Goal: Navigation & Orientation: Find specific page/section

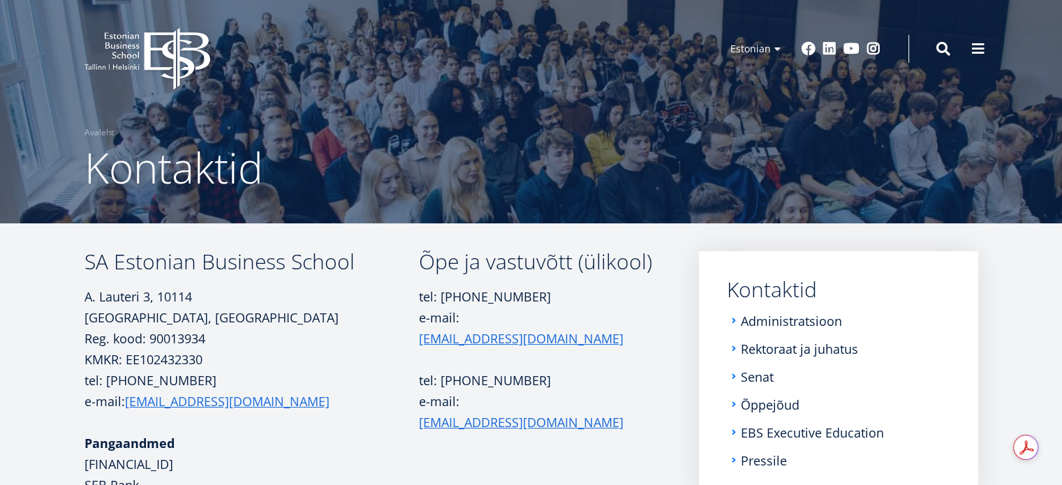
scroll to position [70, 0]
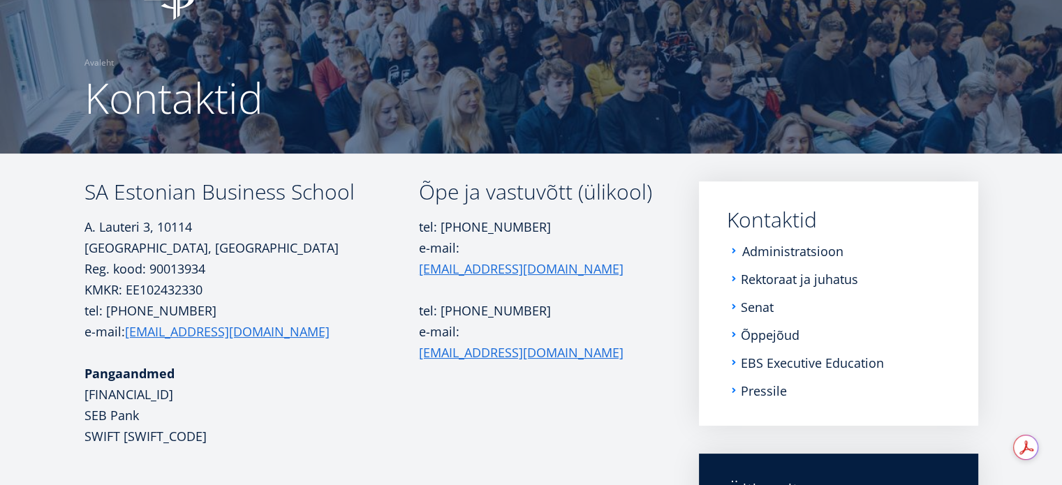
click at [767, 248] on link "Administratsioon" at bounding box center [792, 251] width 101 height 14
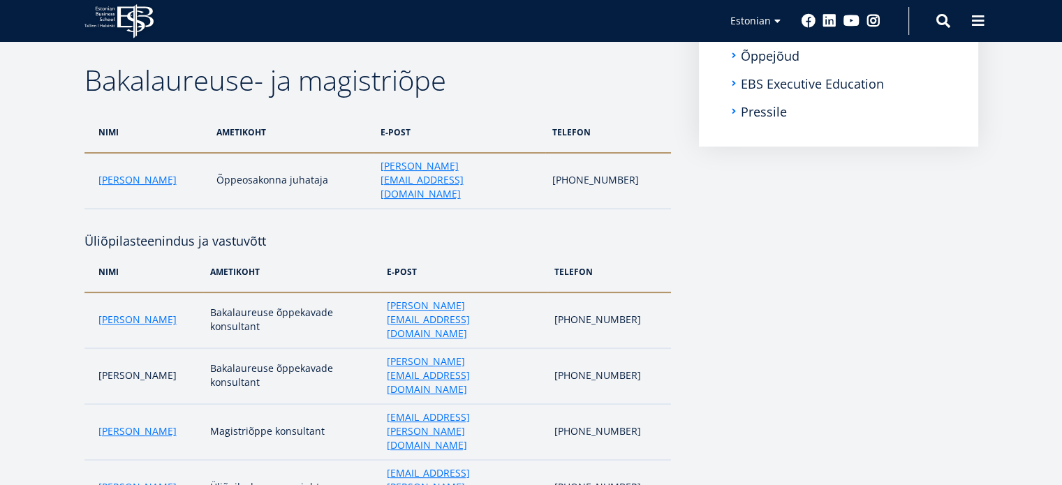
scroll to position [226, 0]
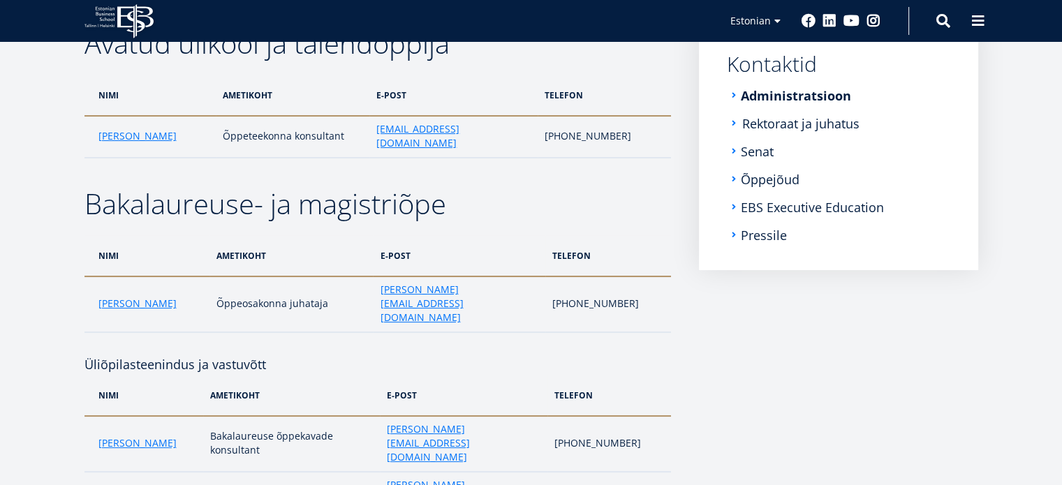
click at [827, 118] on link "Rektoraat ja juhatus" at bounding box center [800, 124] width 117 height 14
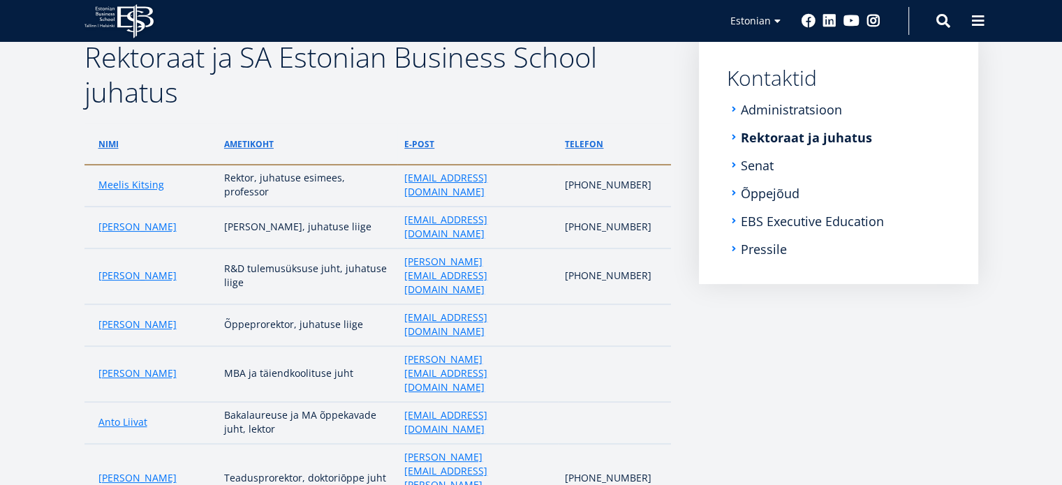
scroll to position [226, 0]
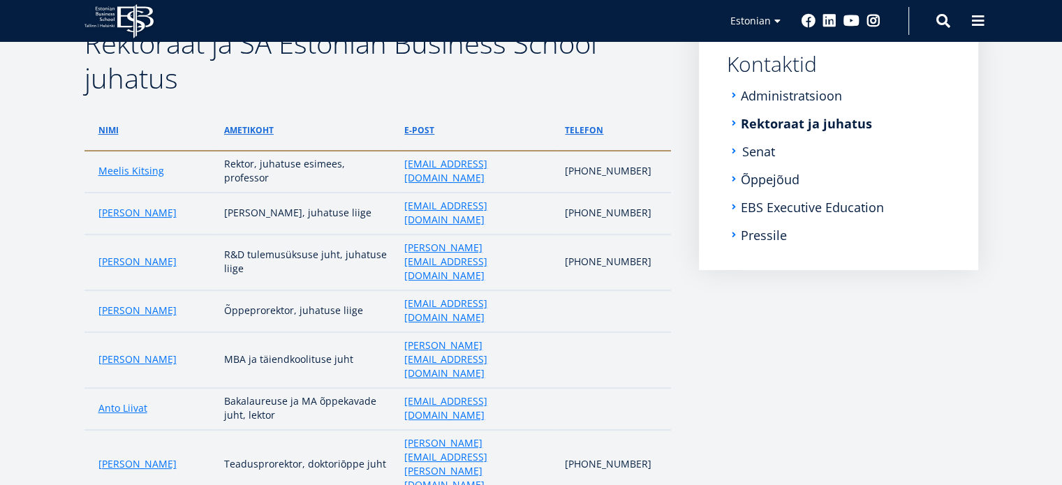
click at [758, 151] on link "Senat" at bounding box center [758, 152] width 33 height 14
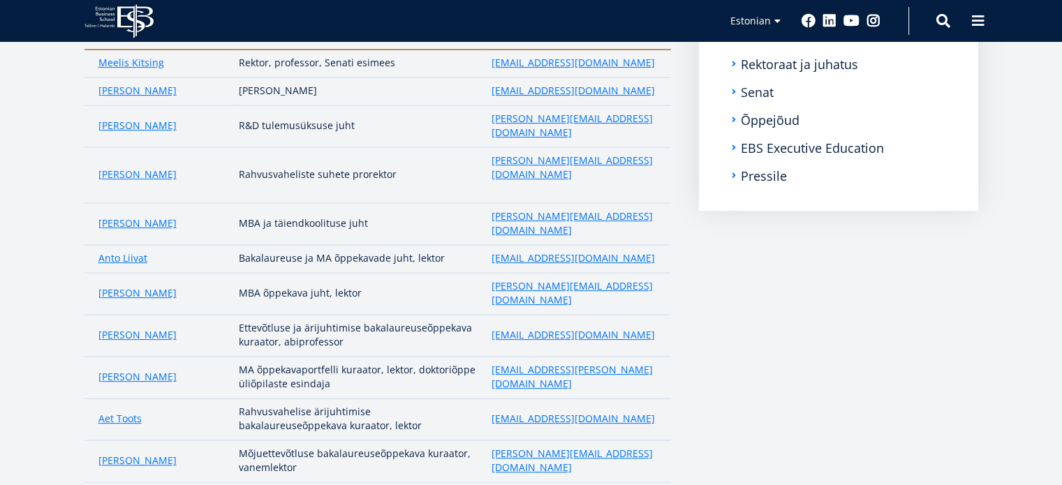
scroll to position [226, 0]
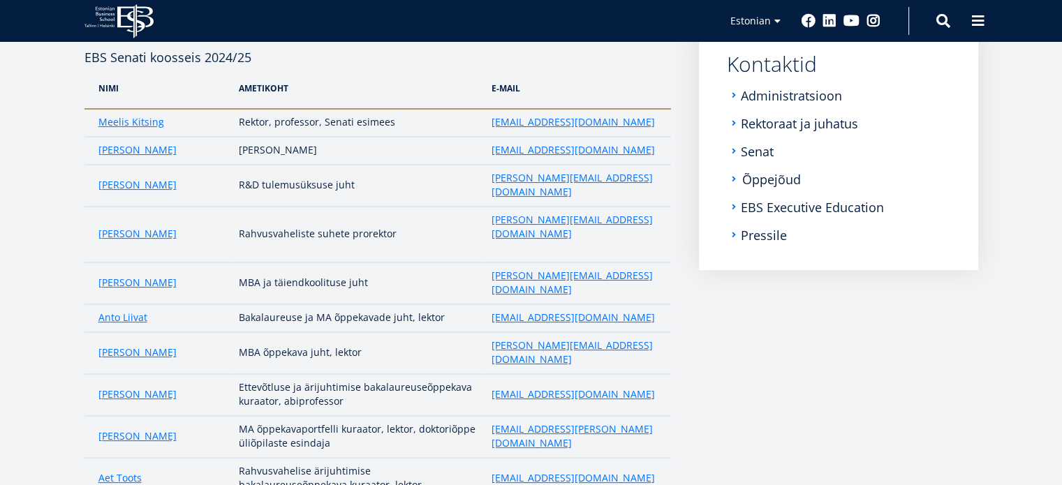
click at [756, 183] on link "Õppejõud" at bounding box center [771, 179] width 59 height 14
click at [754, 236] on link "Pressile" at bounding box center [765, 235] width 46 height 14
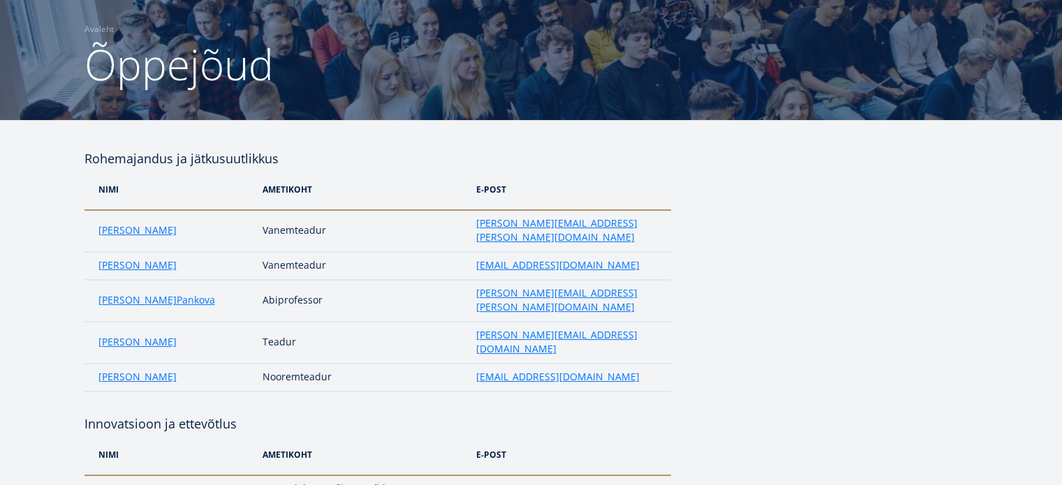
scroll to position [22, 0]
